Goal: Task Accomplishment & Management: Manage account settings

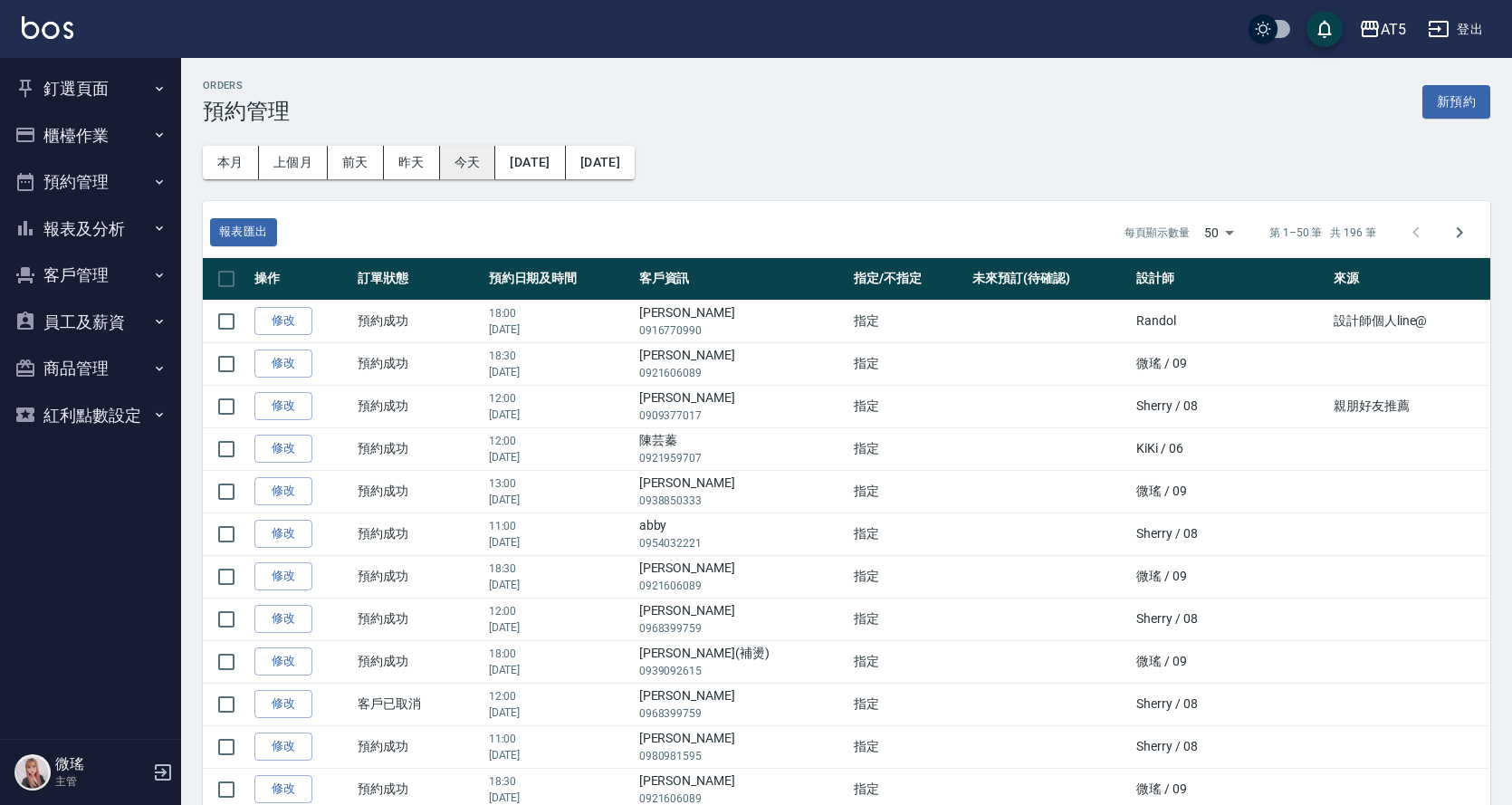
drag, startPoint x: 486, startPoint y: 176, endPoint x: 476, endPoint y: 167, distance: 13.5
click at [486, 169] on button "今天" at bounding box center [468, 162] width 56 height 34
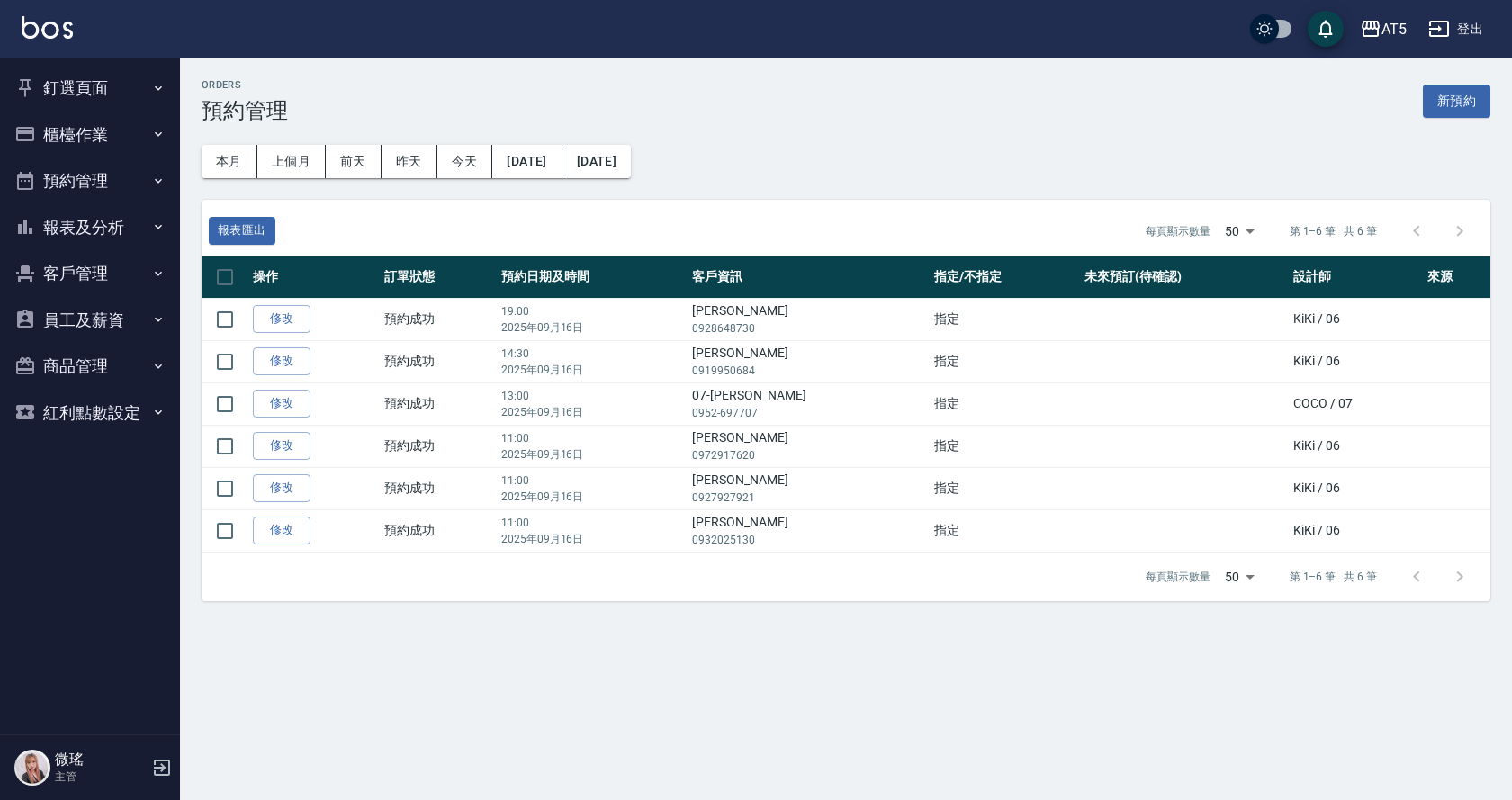
click at [86, 179] on button "預約管理" at bounding box center [91, 180] width 166 height 47
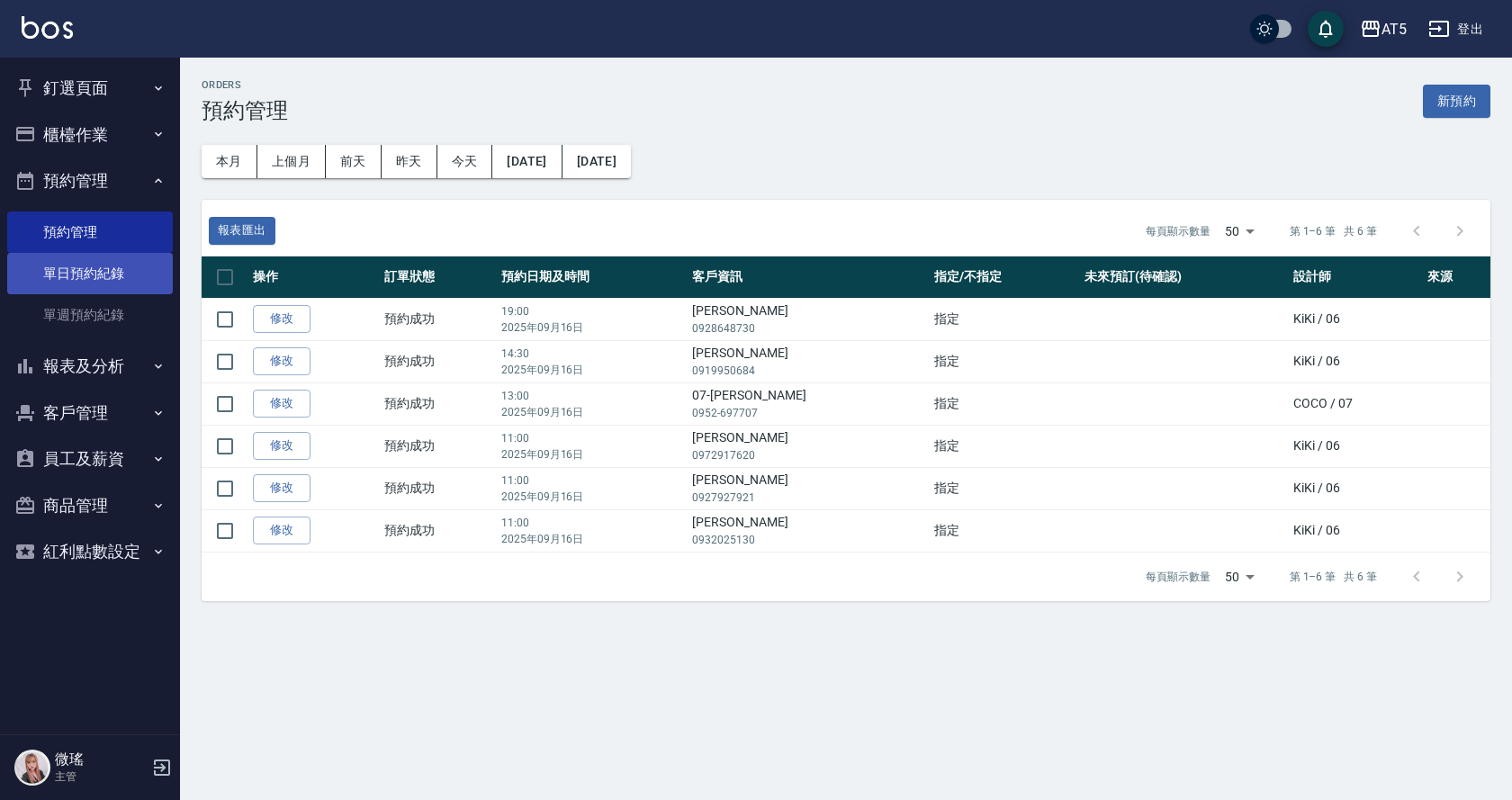
click at [70, 287] on link "單日預約紀錄" at bounding box center [91, 273] width 166 height 41
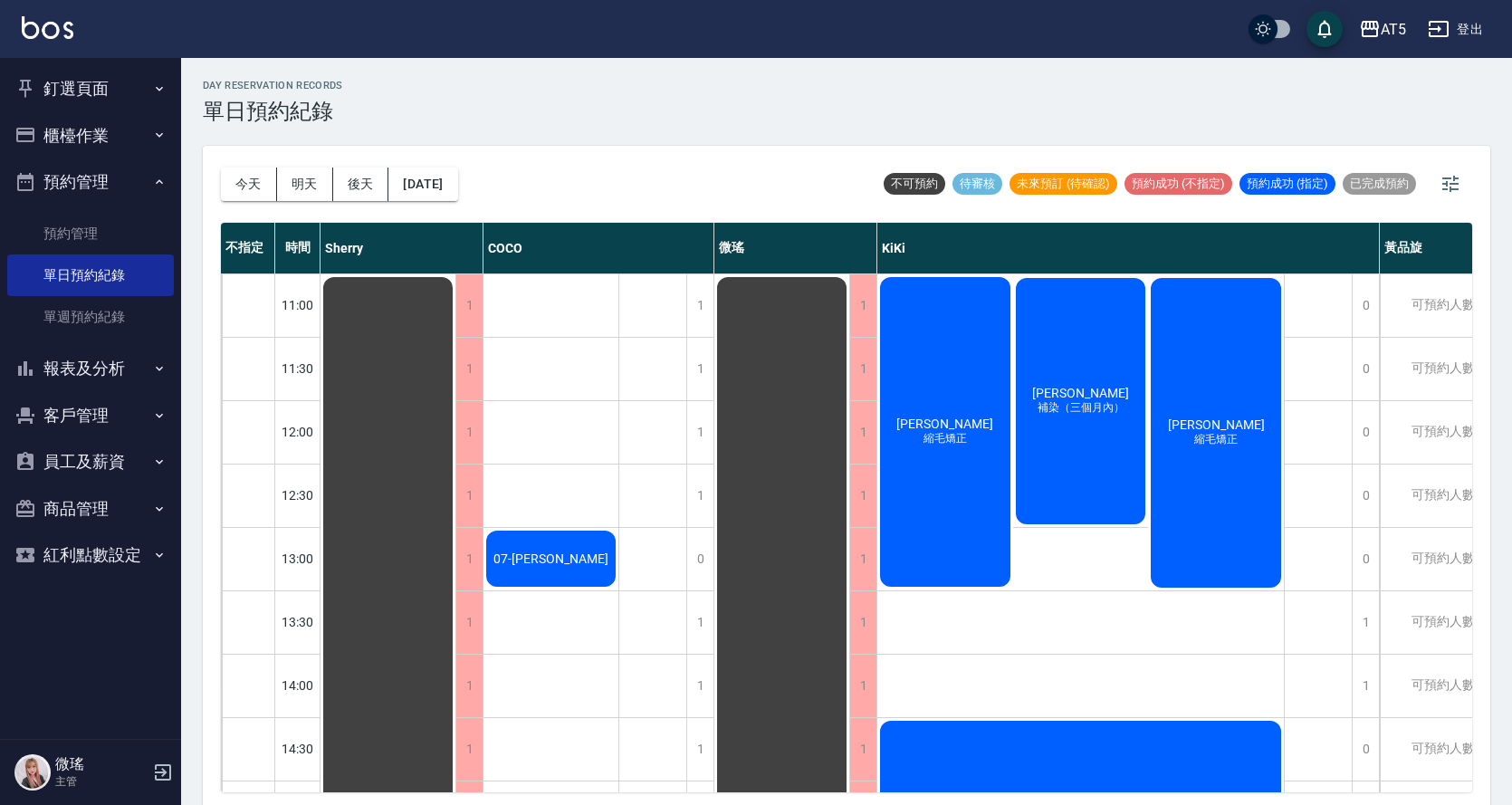
scroll to position [453, 0]
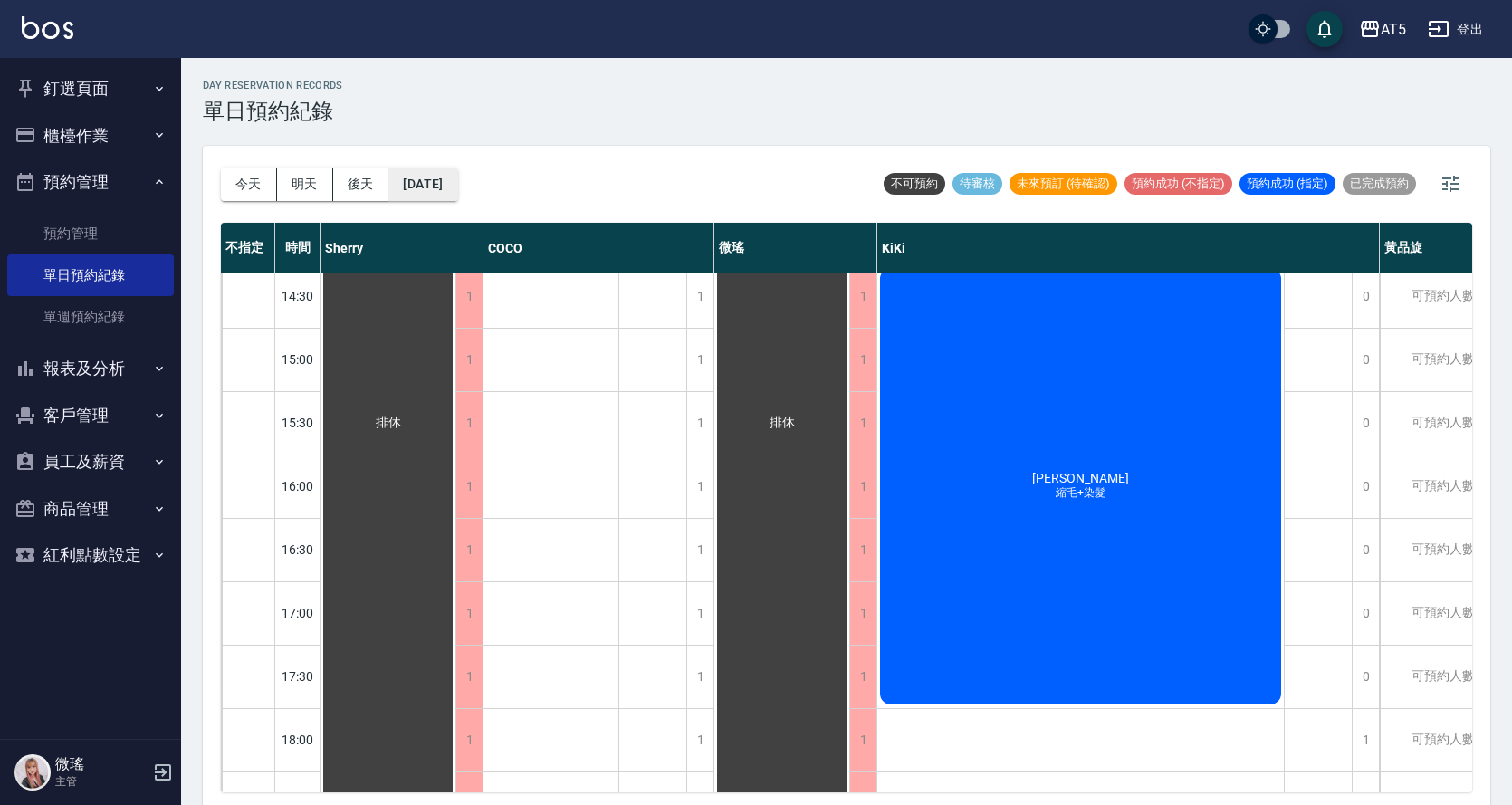
click at [457, 182] on button "[DATE]" at bounding box center [423, 184] width 69 height 34
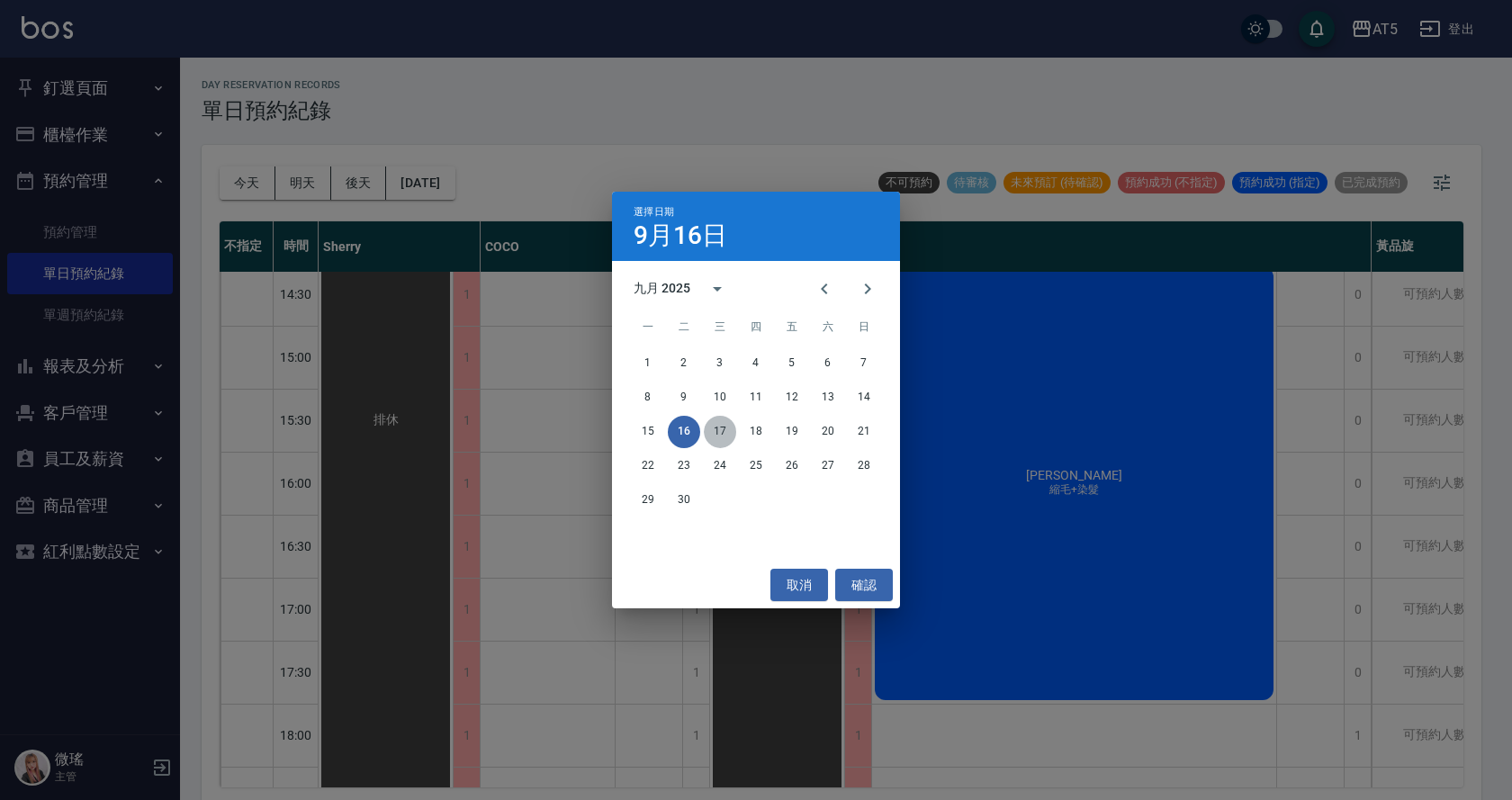
click at [724, 437] on button "17" at bounding box center [720, 432] width 32 height 32
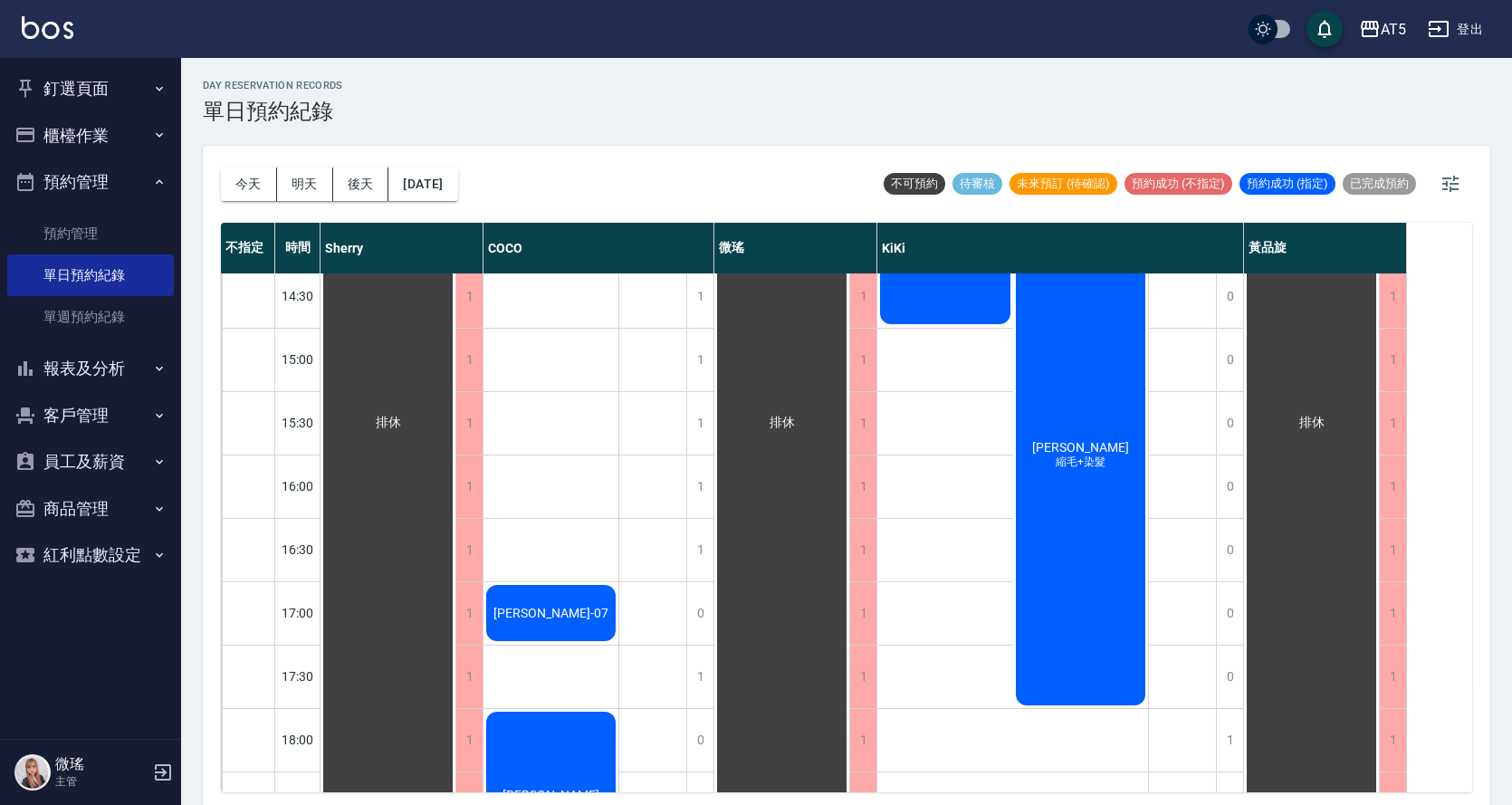
scroll to position [636, 0]
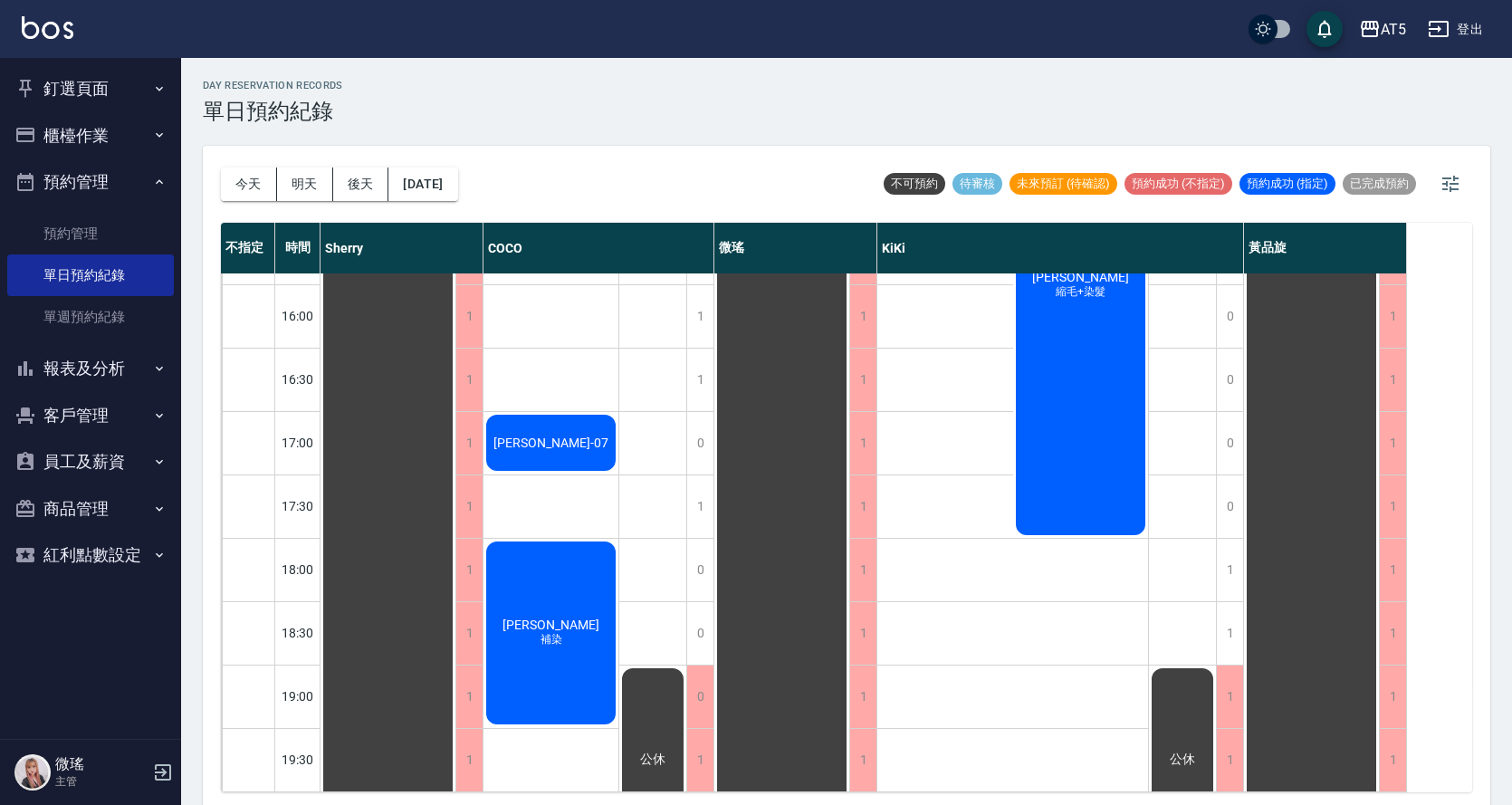
drag, startPoint x: 556, startPoint y: 604, endPoint x: 569, endPoint y: 594, distance: 16.4
click at [569, 594] on div "[PERSON_NAME] 補染" at bounding box center [551, 632] width 135 height 188
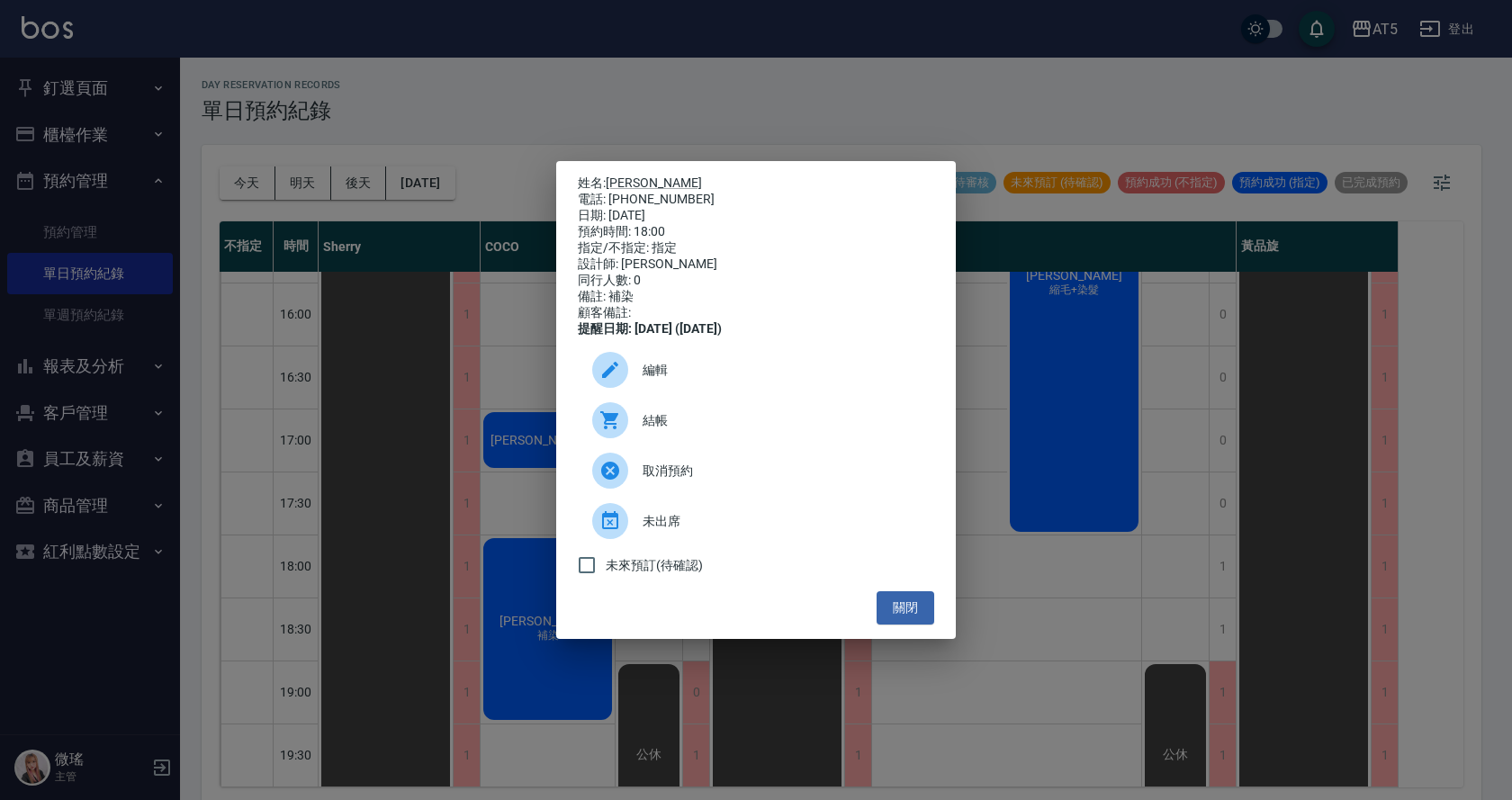
click at [660, 378] on span "編輯" at bounding box center [781, 370] width 278 height 19
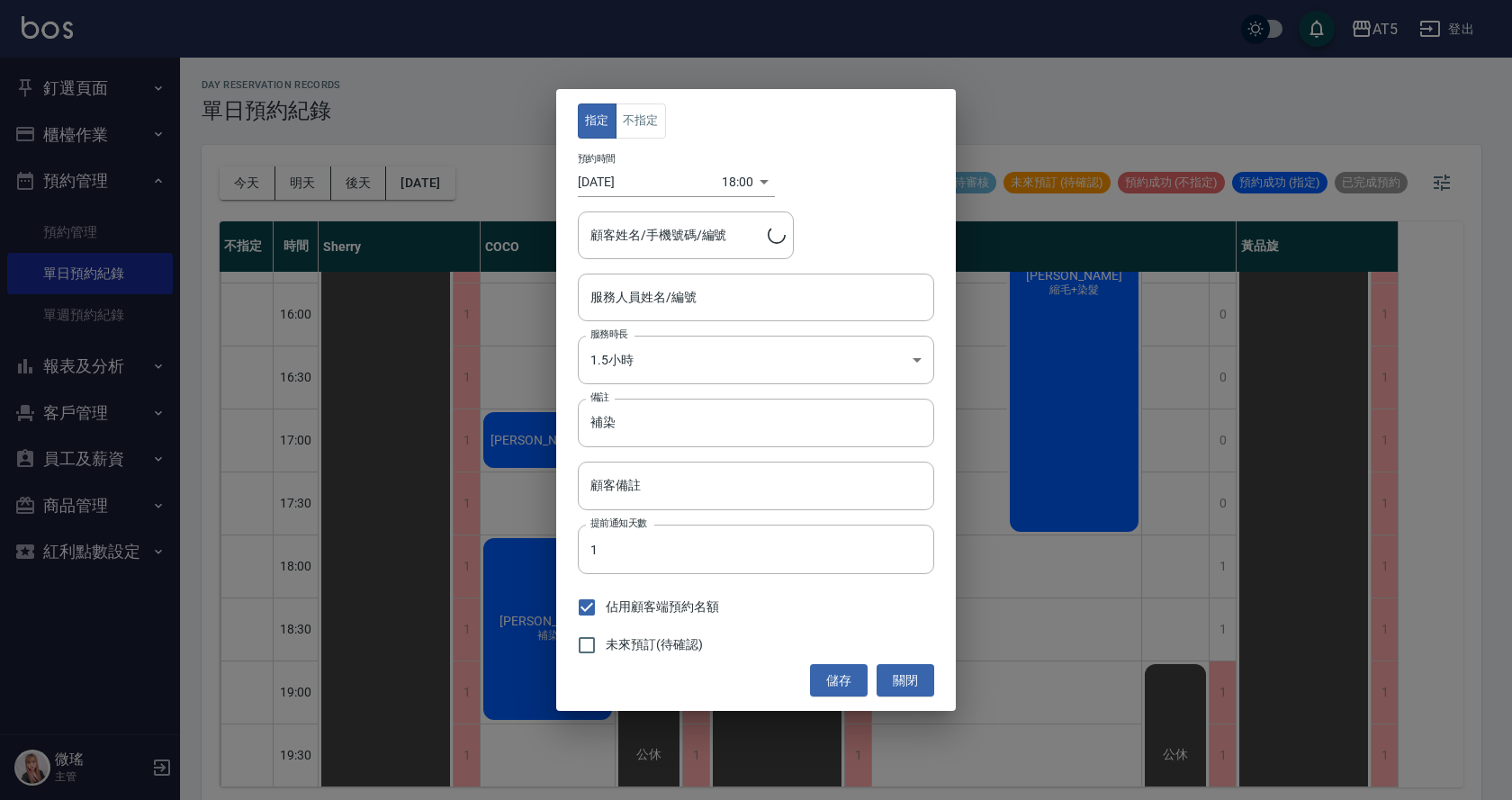
type input "[PERSON_NAME]/0905089662"
type input "Coco-07"
click at [625, 182] on input "[DATE]" at bounding box center [650, 181] width 144 height 30
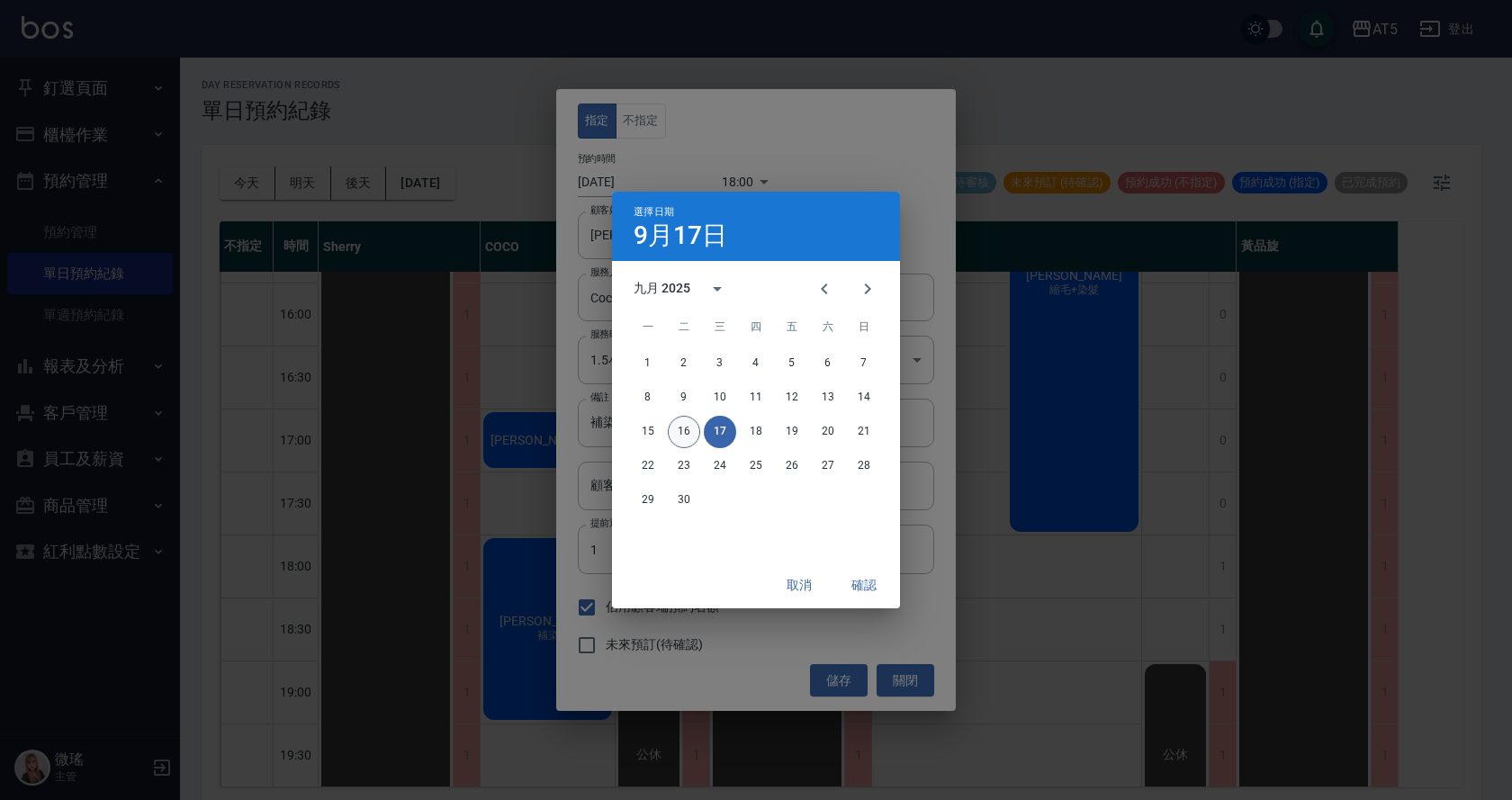
click at [694, 436] on button "16" at bounding box center [684, 432] width 32 height 32
type input "[DATE]"
type input "1758016800000"
click at [860, 588] on button "確認" at bounding box center [864, 585] width 57 height 33
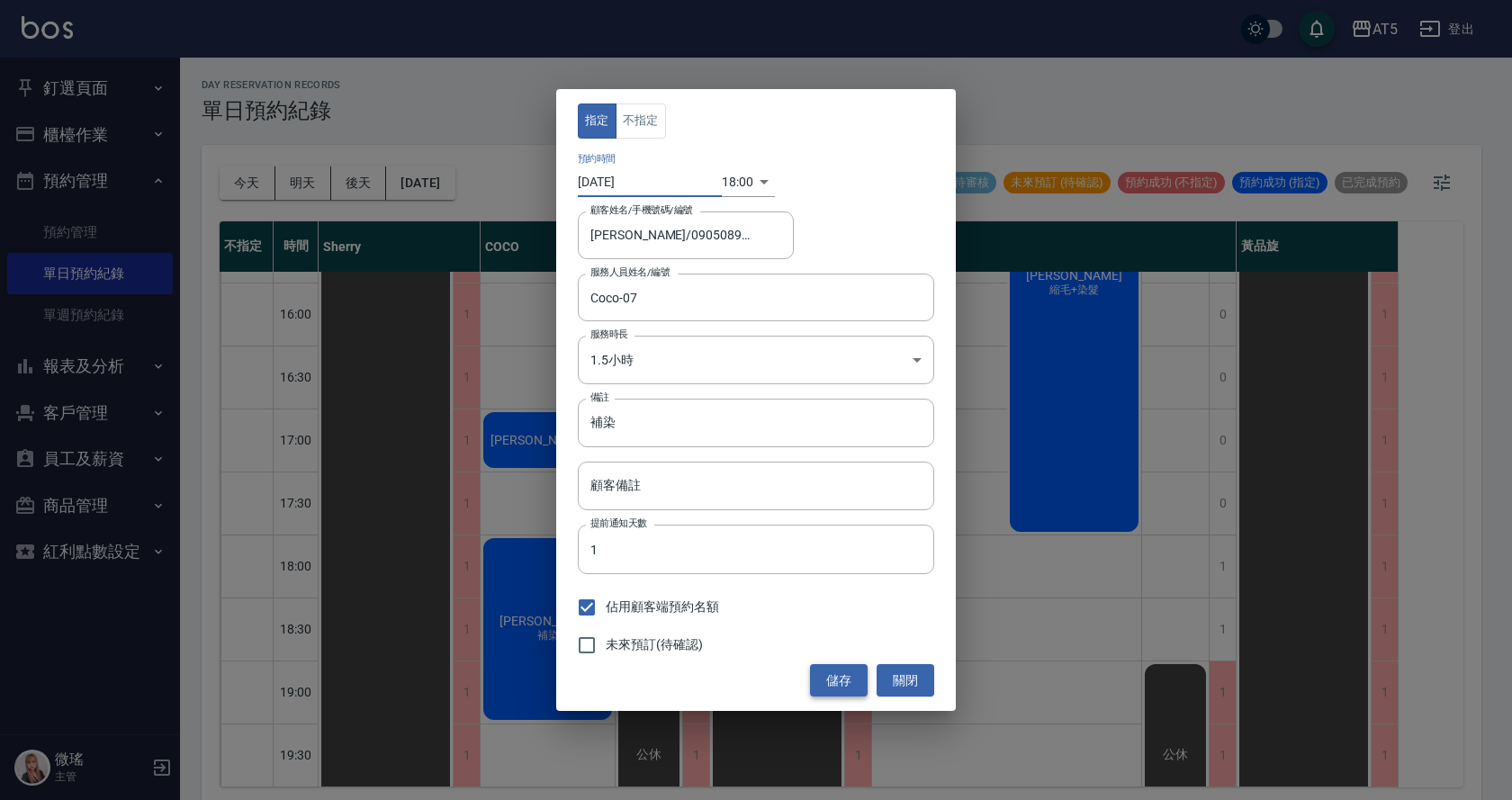
click at [854, 679] on button "儲存" at bounding box center [839, 680] width 57 height 33
click at [854, 679] on div "儲存 關閉" at bounding box center [756, 680] width 357 height 33
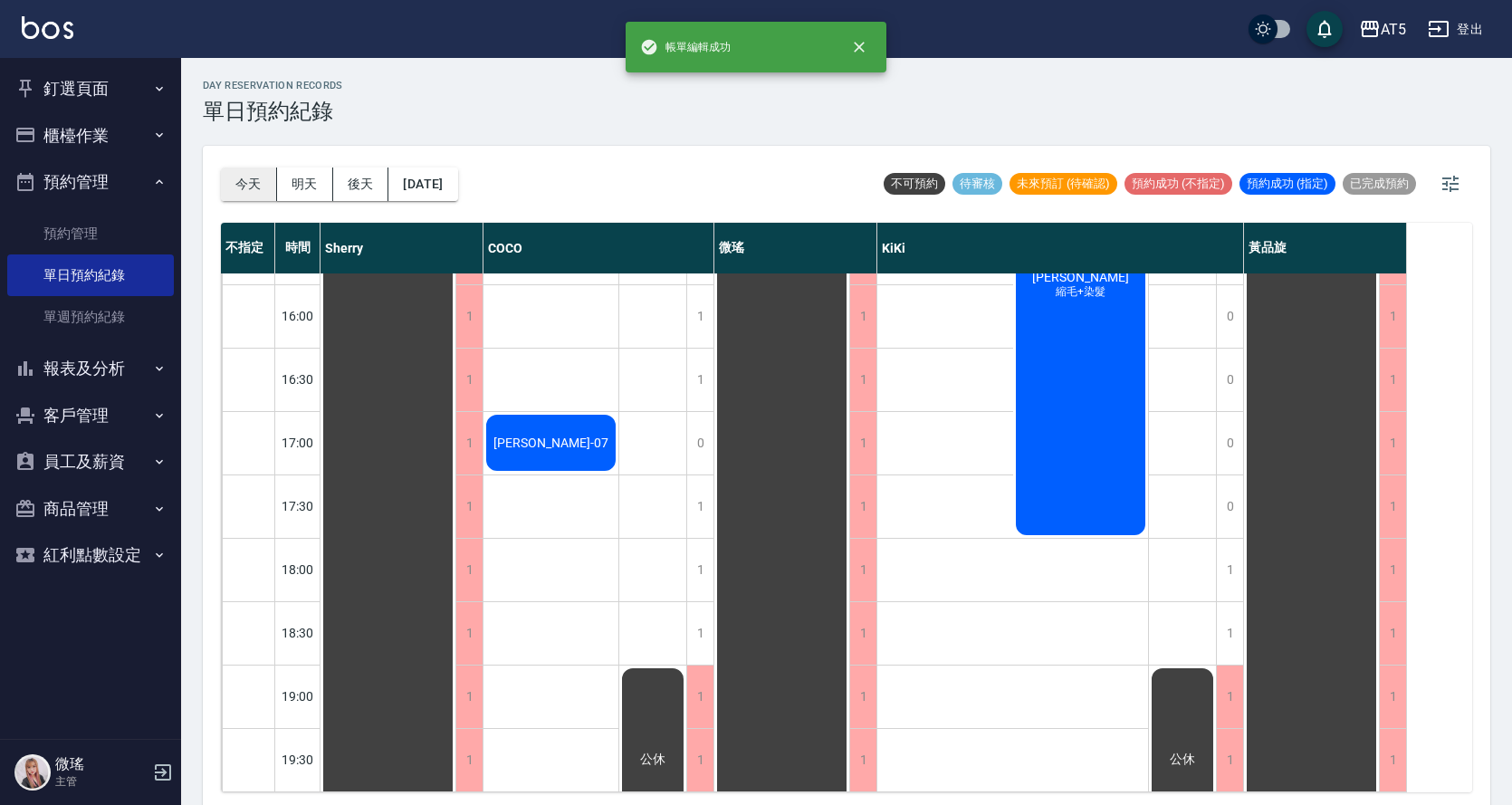
click at [253, 192] on button "今天" at bounding box center [248, 184] width 56 height 34
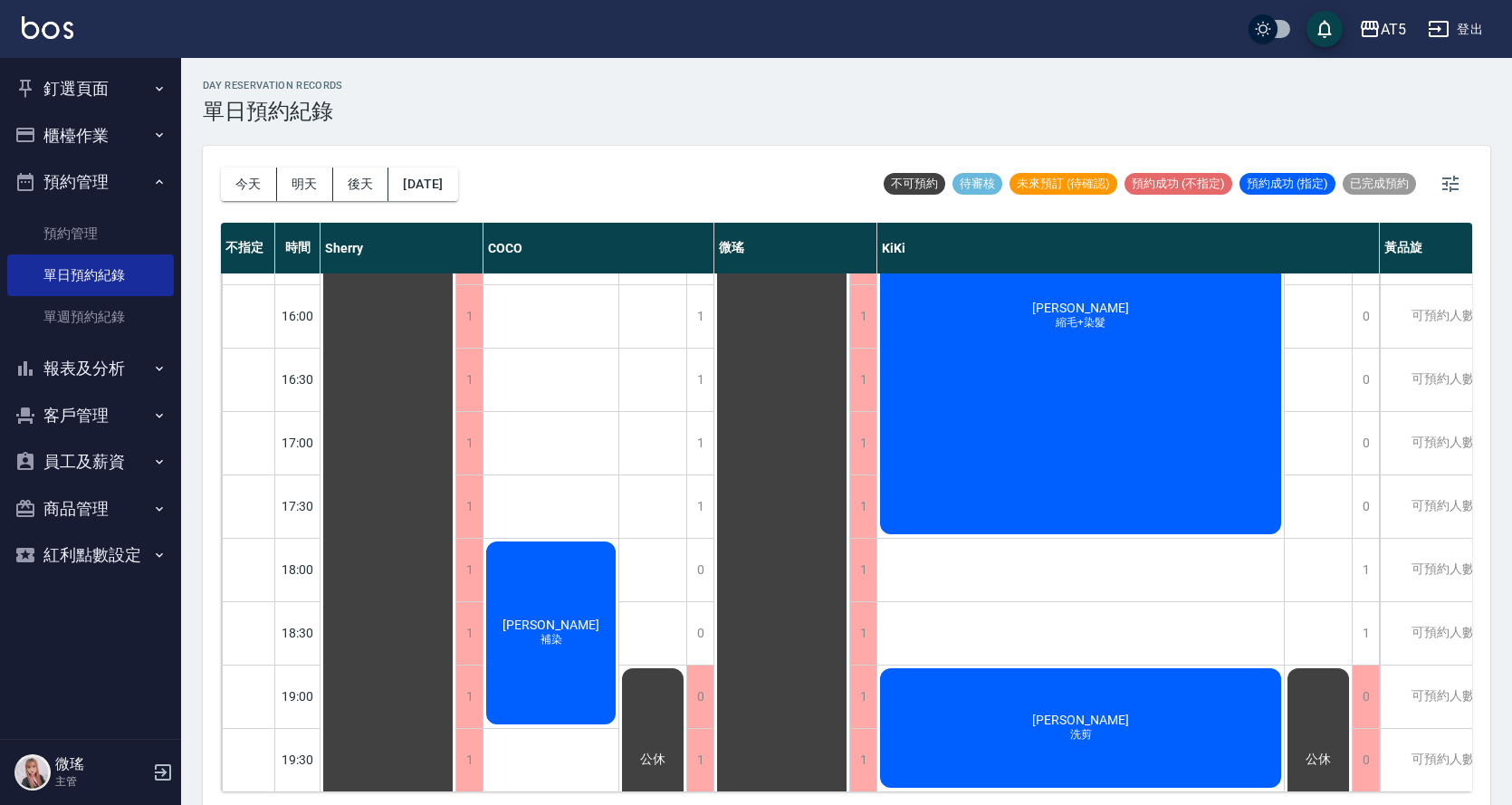
scroll to position [6, 0]
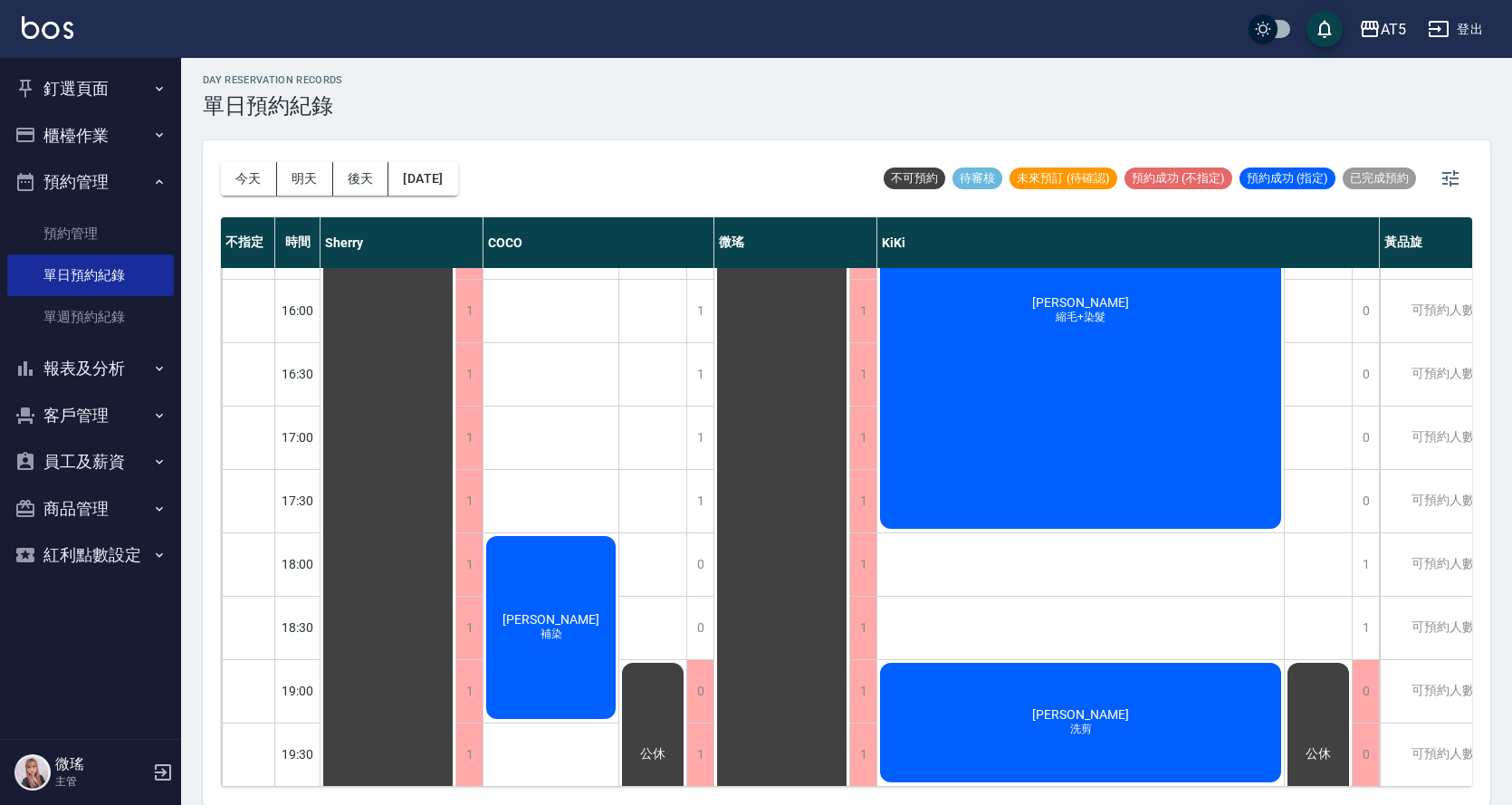
drag, startPoint x: 579, startPoint y: 617, endPoint x: 548, endPoint y: 604, distance: 33.6
click at [548, 612] on span "[PERSON_NAME]" at bounding box center [551, 619] width 105 height 14
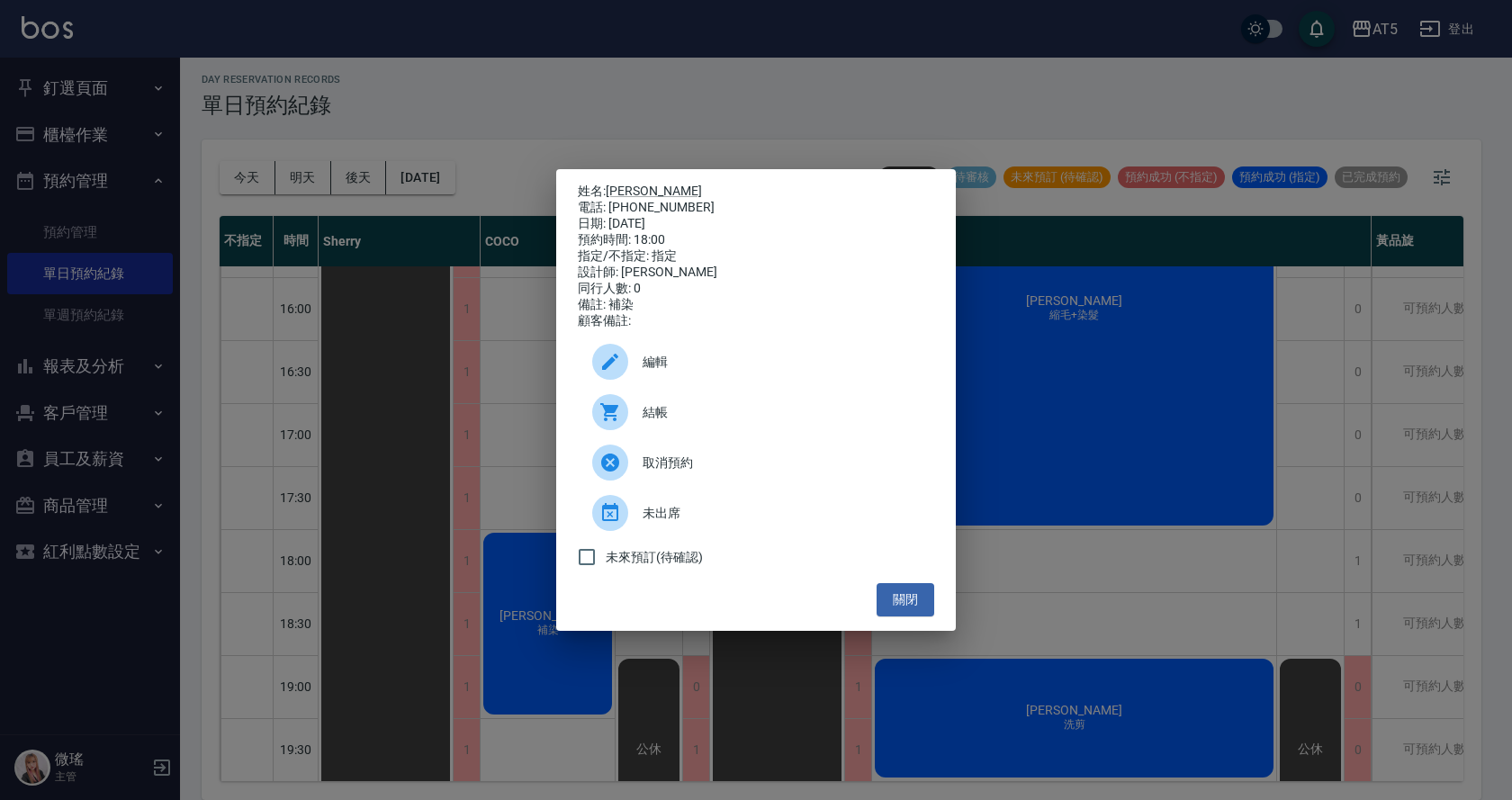
click at [650, 360] on span "編輯" at bounding box center [781, 362] width 278 height 19
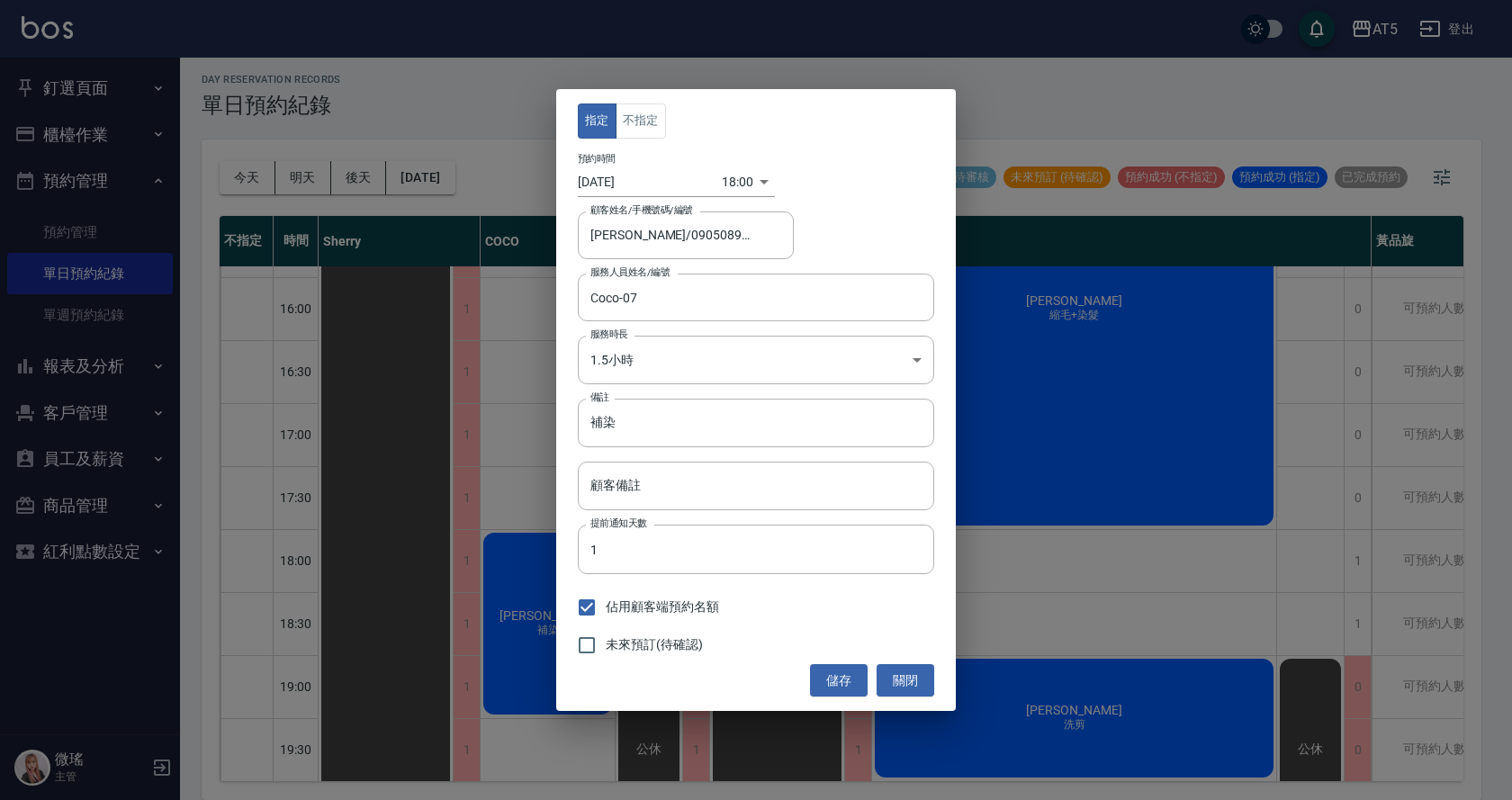
click at [936, 51] on div "指定 不指定 預約時間 [DATE] 18:00 1758016800000 顧客姓名/手機號碼/編號 [PERSON_NAME]/0905089662 顧客…" at bounding box center [756, 400] width 1512 height 800
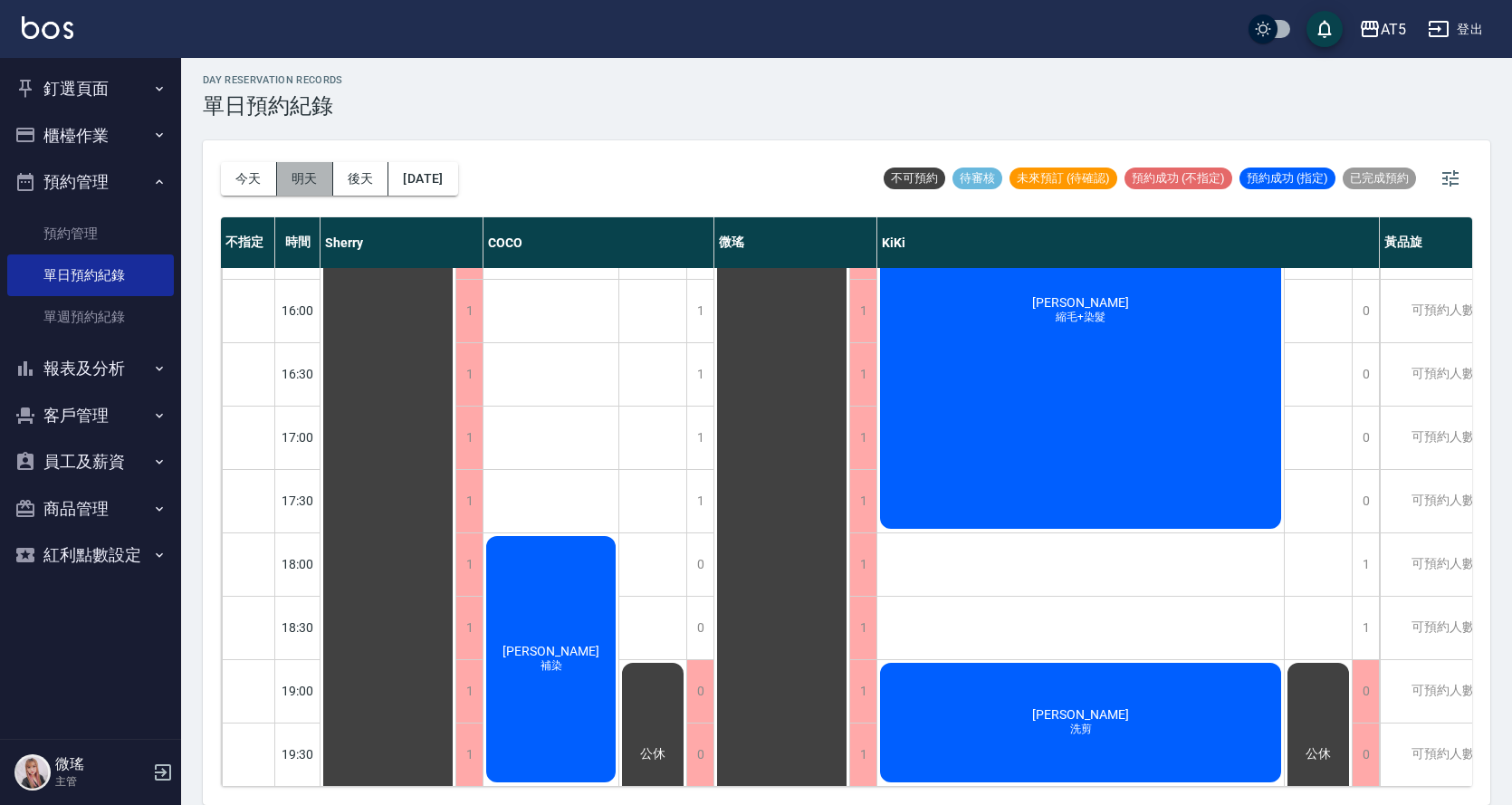
click at [300, 182] on button "明天" at bounding box center [305, 178] width 56 height 34
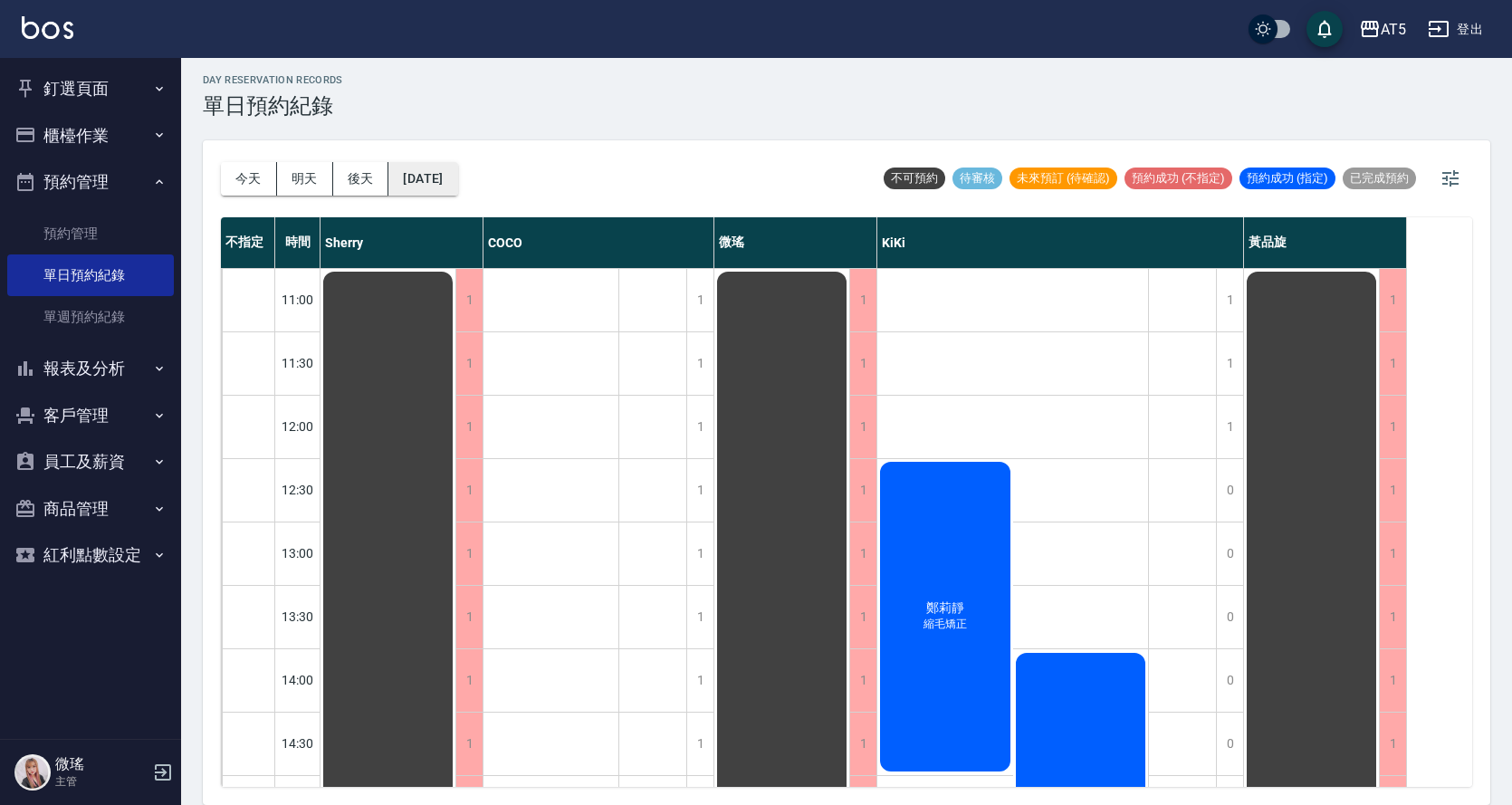
click at [439, 185] on button "[DATE]" at bounding box center [423, 178] width 69 height 34
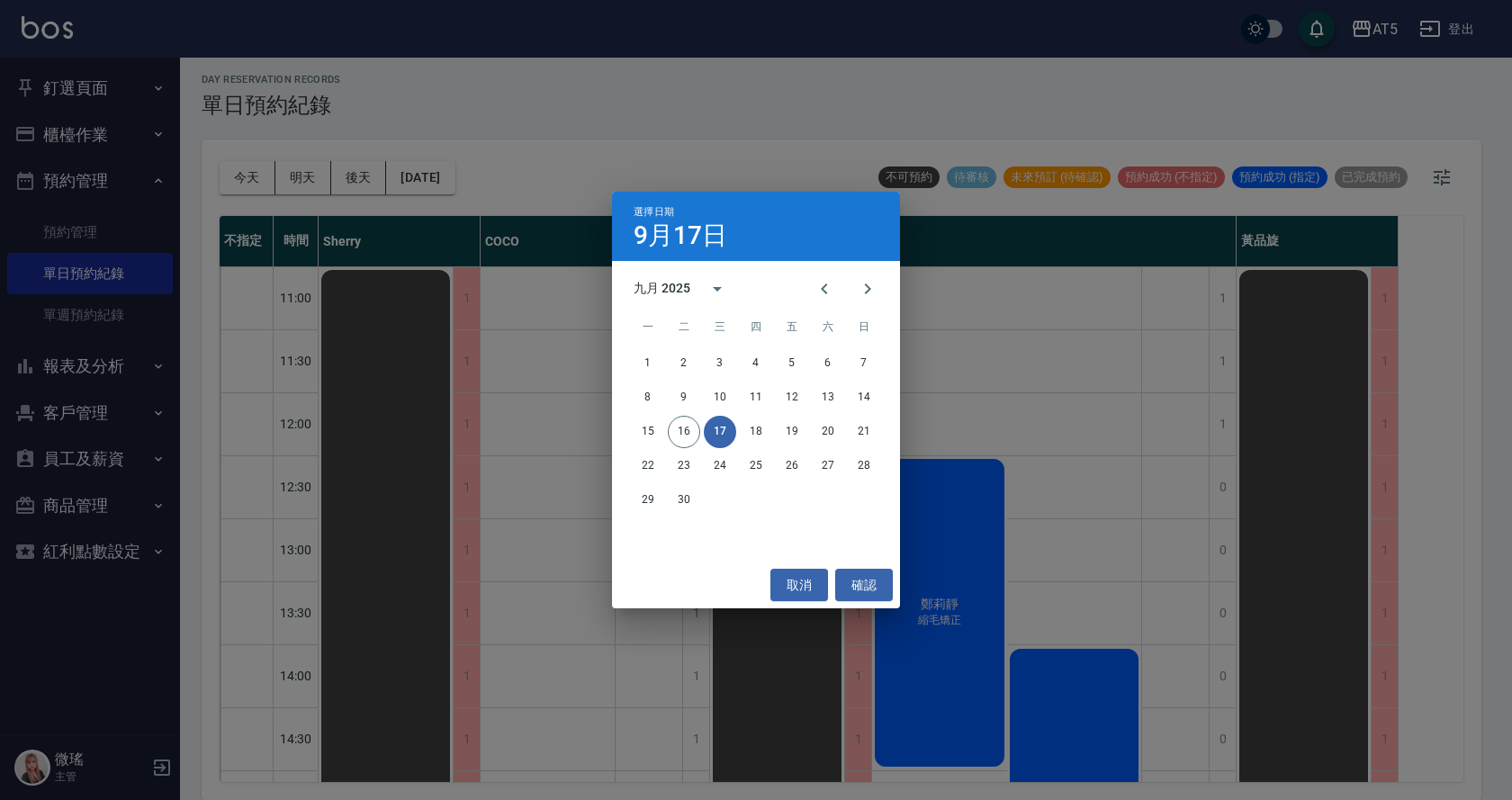
click at [289, 182] on div "選擇日期 [DATE] 九月 2025 一 二 三 四 五 六 日 1 2 3 4 5 6 7 8 9 10 11 12 13 14 15 16 17 18 …" at bounding box center [756, 400] width 1512 height 800
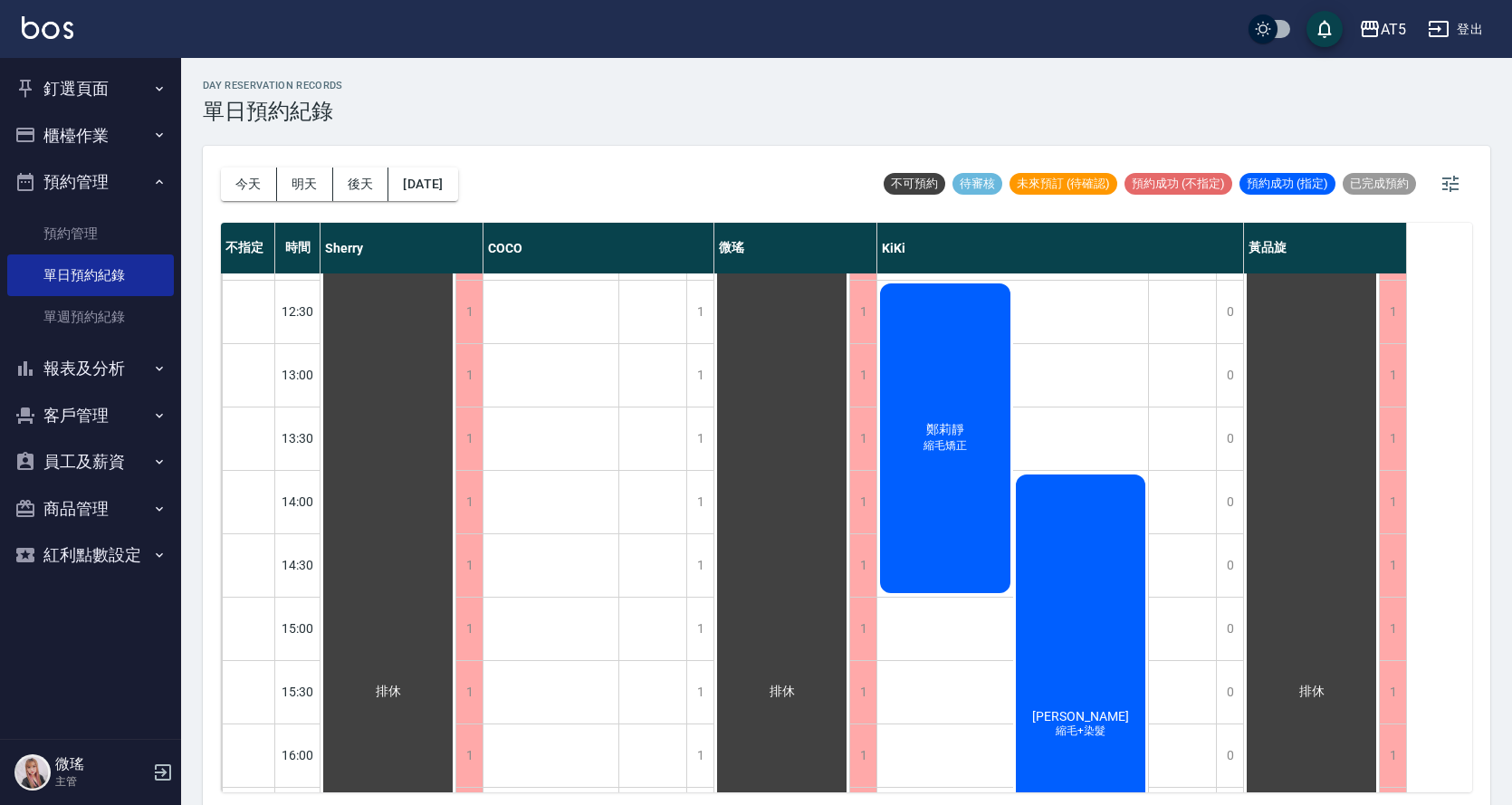
scroll to position [456, 0]
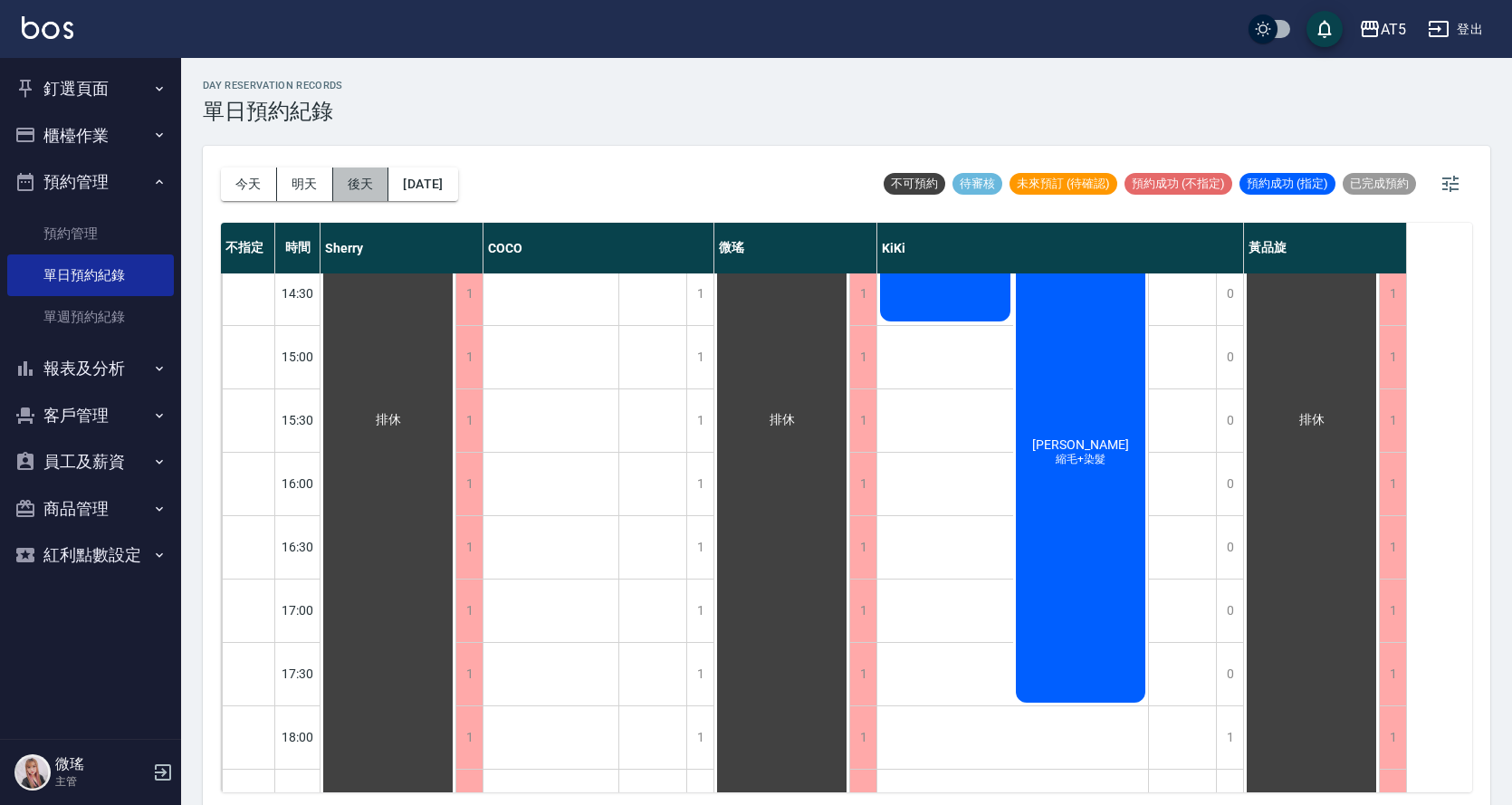
click at [357, 177] on button "後天" at bounding box center [361, 184] width 56 height 34
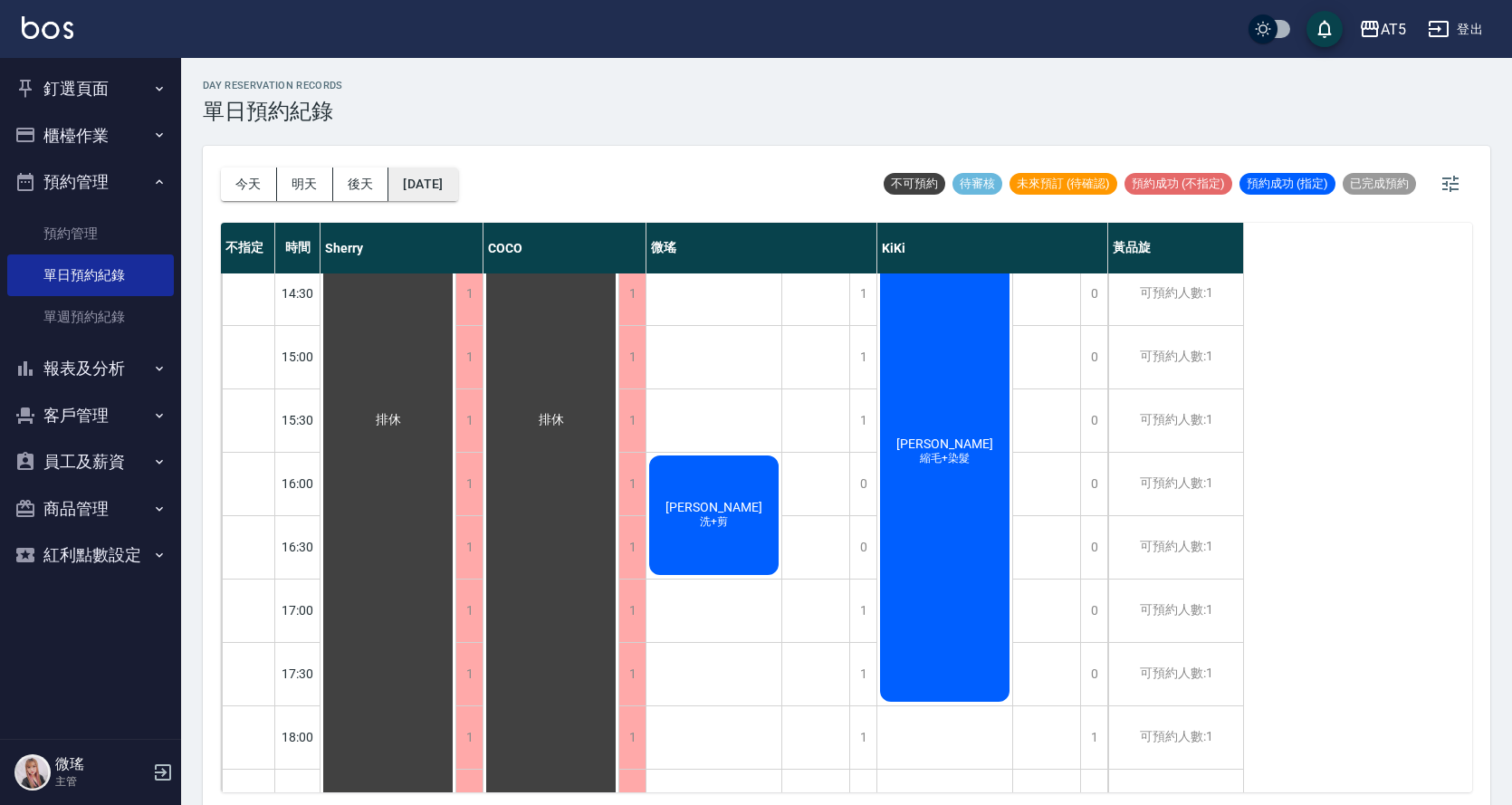
click at [457, 180] on button "[DATE]" at bounding box center [423, 184] width 69 height 34
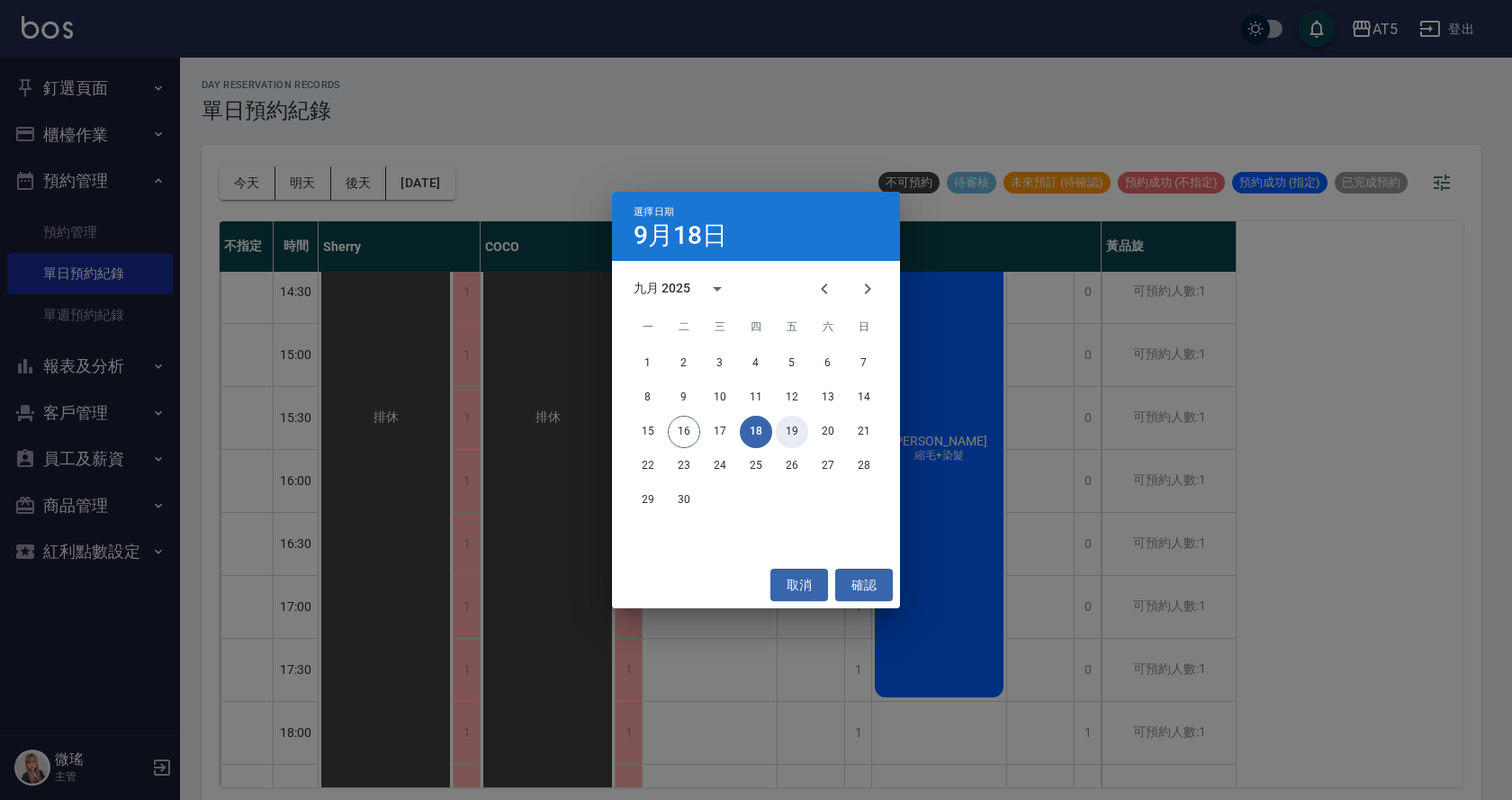
click at [796, 438] on button "19" at bounding box center [792, 432] width 32 height 32
